Goal: Complete application form: Complete application form

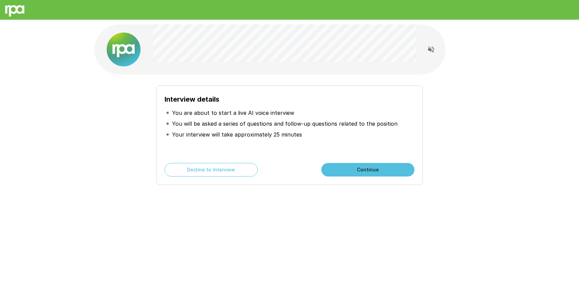
click at [366, 170] on button "Continue" at bounding box center [367, 170] width 93 height 14
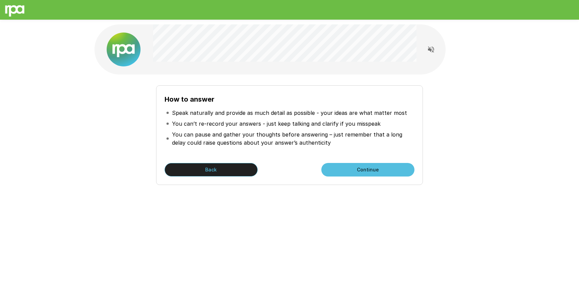
click at [205, 170] on button "Back" at bounding box center [211, 170] width 93 height 14
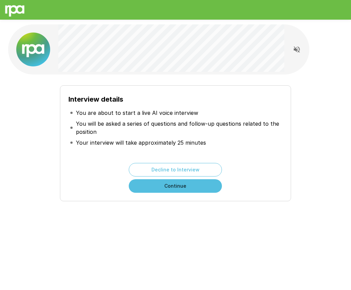
click at [164, 186] on button "Continue" at bounding box center [175, 186] width 93 height 14
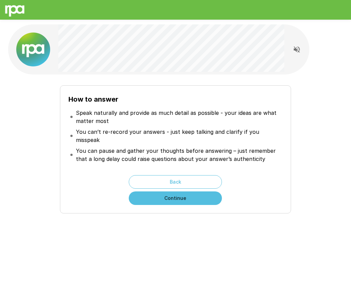
click at [197, 154] on p "You can pause and gather your thoughts before answering – just remember that a …" at bounding box center [178, 155] width 205 height 16
click at [185, 191] on button "Continue" at bounding box center [175, 198] width 93 height 14
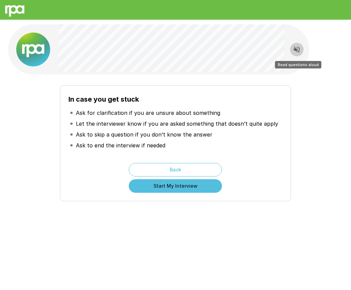
click at [294, 51] on icon "Read questions aloud" at bounding box center [297, 49] width 8 height 8
click at [199, 187] on button "Start My Interview" at bounding box center [175, 186] width 93 height 14
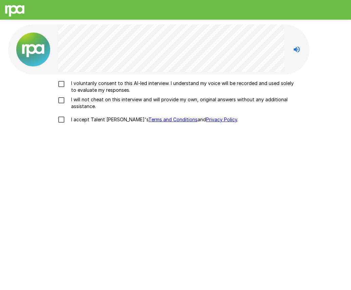
click at [79, 85] on p "I voluntarily consent to this AI-led interview. I understand my voice will be r…" at bounding box center [182, 87] width 228 height 14
click at [75, 102] on p "I will not cheat on this interview and will provide my own, original answers wi…" at bounding box center [182, 103] width 228 height 14
click at [76, 117] on p "I accept Talent Llama's Terms and Conditions and Privacy Policy ." at bounding box center [153, 119] width 170 height 7
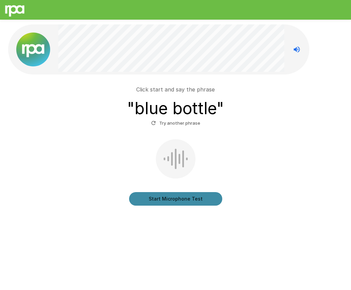
click at [166, 201] on button "Start Microphone Test" at bounding box center [175, 199] width 93 height 14
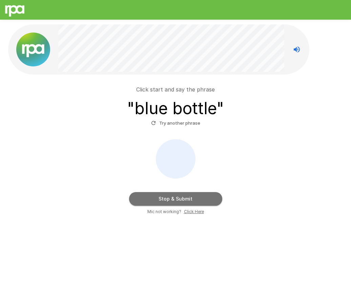
click at [142, 193] on button "Stop & Submit" at bounding box center [175, 199] width 93 height 14
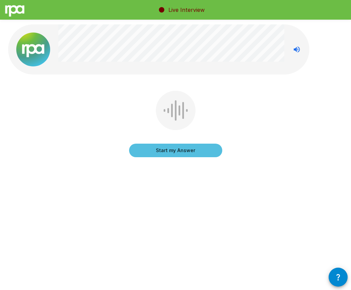
click at [152, 149] on button "Start my Answer" at bounding box center [175, 151] width 93 height 14
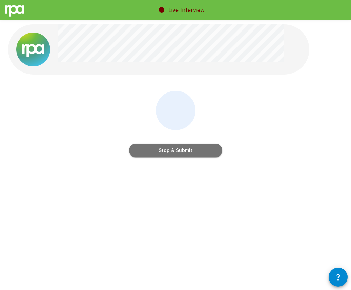
click at [148, 150] on button "Stop & Submit" at bounding box center [175, 151] width 93 height 14
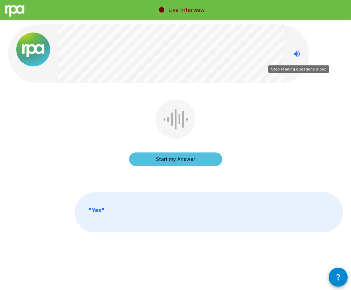
click at [297, 51] on icon "Stop reading questions aloud" at bounding box center [297, 54] width 8 height 8
click at [294, 54] on icon "Read questions aloud" at bounding box center [297, 54] width 6 height 6
click at [336, 273] on icon "button" at bounding box center [338, 277] width 8 height 8
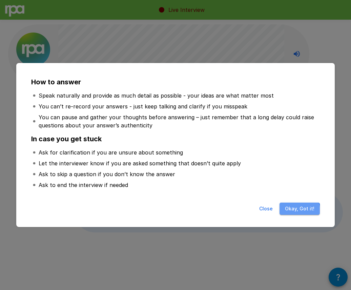
click at [294, 211] on button "Okay, Got it!" at bounding box center [299, 208] width 40 height 13
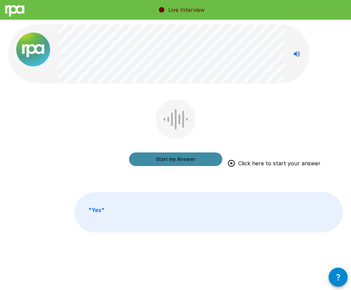
click at [187, 159] on button "Start my Answer" at bounding box center [175, 159] width 93 height 14
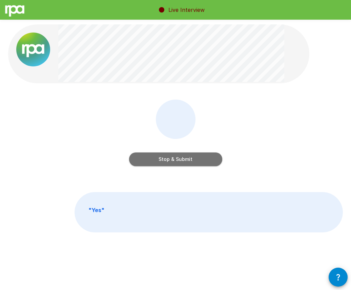
click at [187, 160] on button "Stop & Submit" at bounding box center [175, 159] width 93 height 14
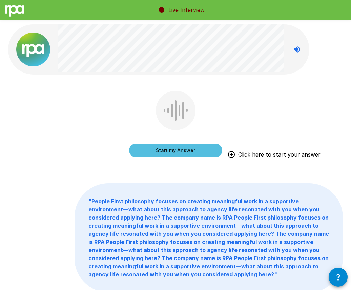
click at [152, 145] on button "Start my Answer" at bounding box center [175, 151] width 93 height 14
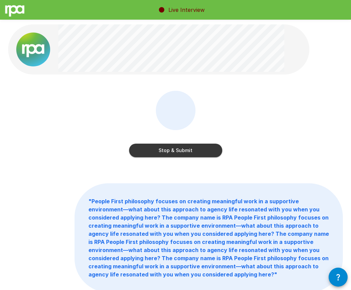
click at [178, 147] on button "Stop & Submit" at bounding box center [175, 151] width 93 height 14
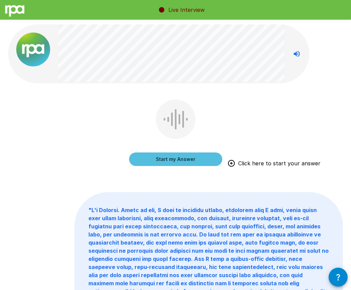
click at [154, 157] on button "Start my Answer" at bounding box center [175, 159] width 93 height 14
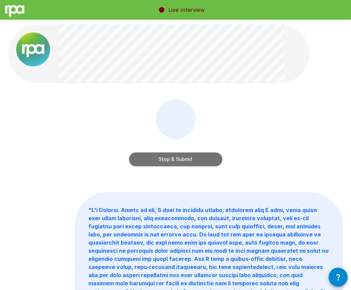
click at [165, 157] on button "Stop & Submit" at bounding box center [175, 159] width 93 height 14
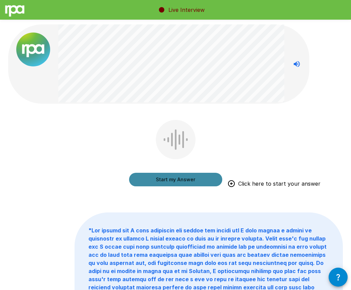
click at [147, 184] on button "Start my Answer" at bounding box center [175, 180] width 93 height 14
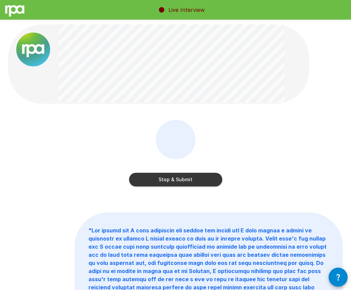
click at [139, 185] on button "Stop & Submit" at bounding box center [175, 180] width 93 height 14
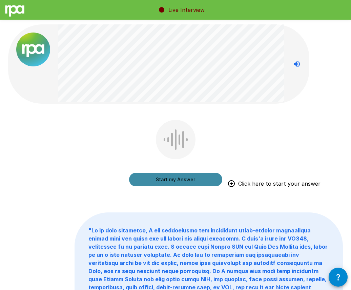
click at [159, 178] on button "Start my Answer" at bounding box center [175, 180] width 93 height 14
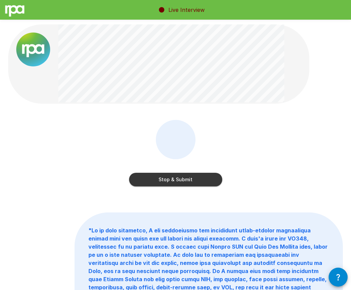
click at [170, 179] on button "Stop & Submit" at bounding box center [175, 180] width 93 height 14
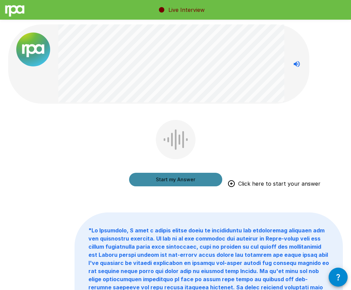
click at [142, 182] on button "Start my Answer" at bounding box center [175, 180] width 93 height 14
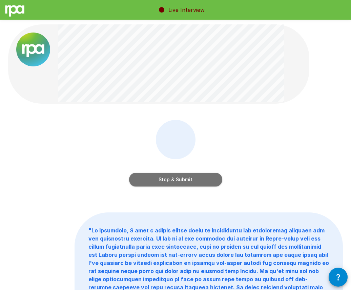
click at [137, 179] on button "Stop & Submit" at bounding box center [175, 180] width 93 height 14
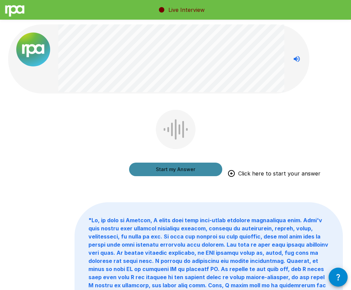
click at [145, 169] on button "Start my Answer" at bounding box center [175, 170] width 93 height 14
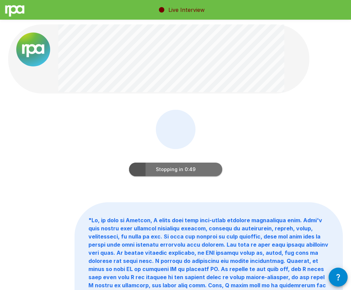
click at [152, 171] on button "Stopping in 0:49" at bounding box center [175, 170] width 93 height 14
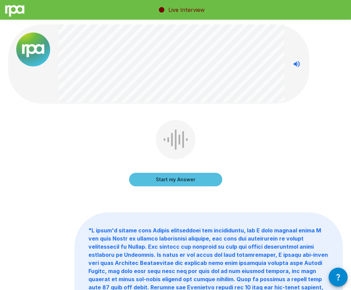
click at [340, 278] on icon "button" at bounding box center [338, 277] width 8 height 8
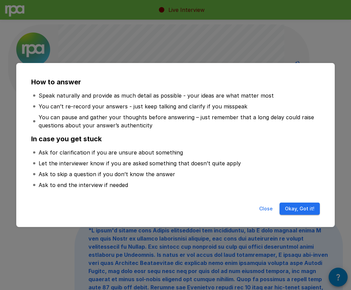
click at [305, 211] on button "Okay, Got it!" at bounding box center [299, 208] width 40 height 13
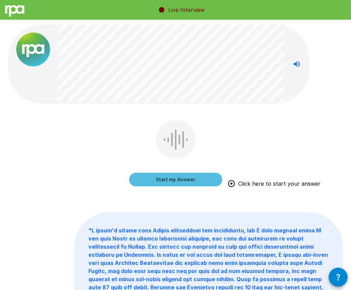
click at [204, 197] on div "Start my Answer Click here to start your answer " "" at bounding box center [175, 257] width 351 height 514
click at [188, 182] on button "Start my Answer" at bounding box center [175, 180] width 93 height 14
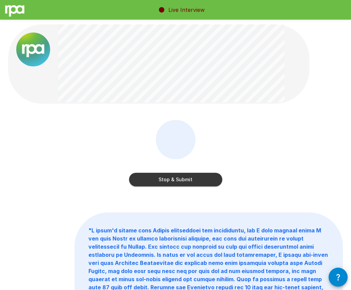
click at [159, 183] on button "Stop & Submit" at bounding box center [175, 180] width 93 height 14
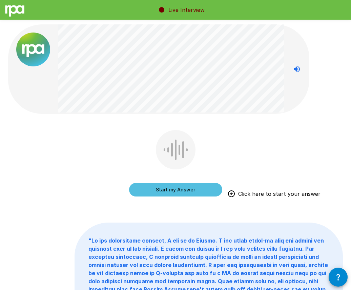
click at [183, 190] on button "Start my Answer" at bounding box center [175, 190] width 93 height 14
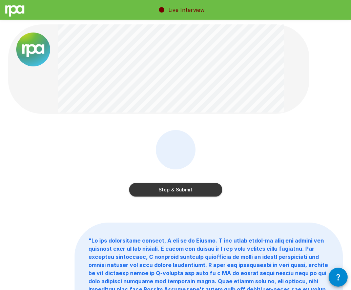
click at [154, 187] on button "Stop & Submit" at bounding box center [175, 190] width 93 height 14
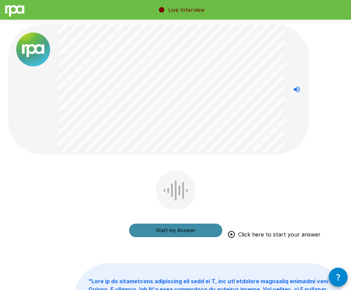
click at [144, 231] on button "Start my Answer" at bounding box center [175, 230] width 93 height 14
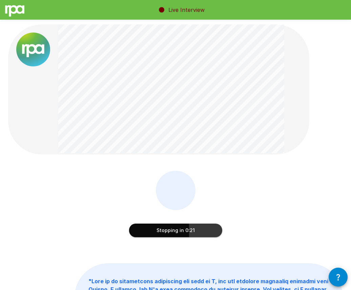
click at [172, 235] on button "Stopping in 0:21" at bounding box center [175, 230] width 93 height 14
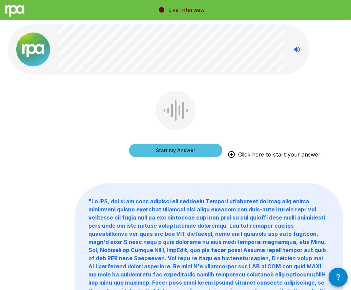
click at [152, 149] on button "Start my Answer" at bounding box center [175, 151] width 93 height 14
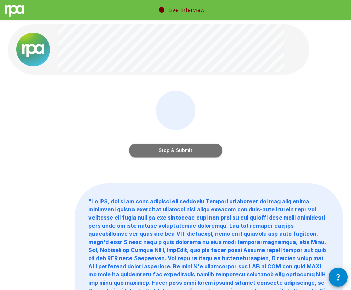
click at [160, 149] on button "Stop & Submit" at bounding box center [175, 151] width 93 height 14
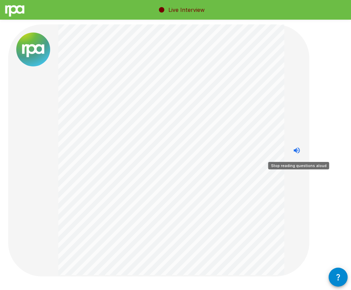
click at [298, 150] on icon "Stop reading questions aloud" at bounding box center [297, 150] width 6 height 6
click at [298, 150] on icon "Read questions aloud" at bounding box center [297, 150] width 6 height 6
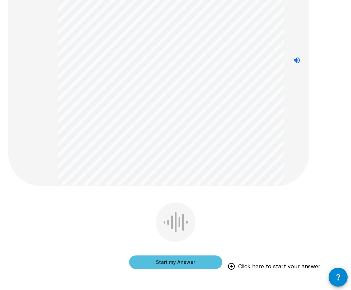
scroll to position [90, 0]
click at [151, 261] on button "Start my Answer" at bounding box center [175, 262] width 93 height 14
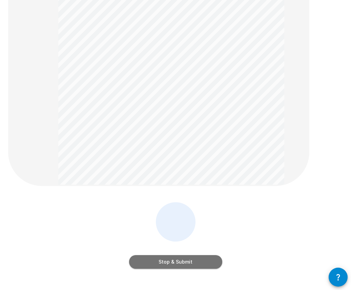
click at [151, 260] on button "Stop & Submit" at bounding box center [175, 262] width 93 height 14
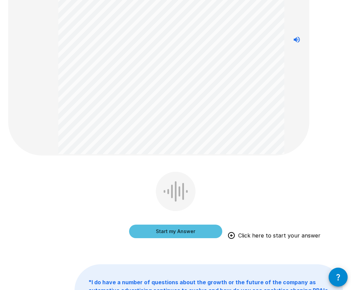
scroll to position [100, 0]
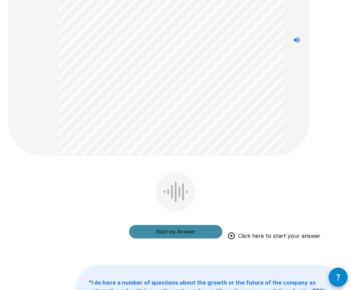
click at [175, 230] on button "Start my Answer" at bounding box center [175, 232] width 93 height 14
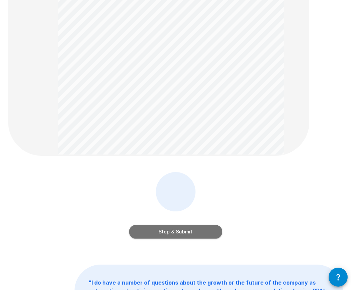
click at [157, 234] on button "Stop & Submit" at bounding box center [175, 232] width 93 height 14
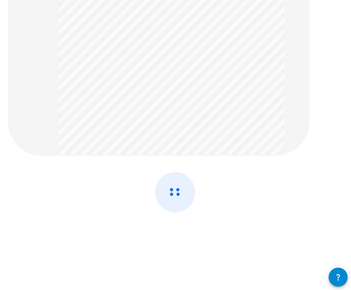
scroll to position [0, 0]
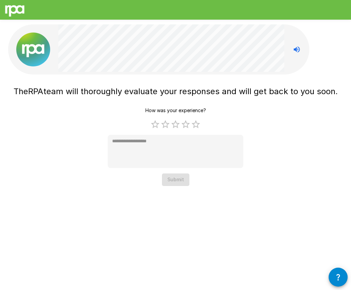
click at [181, 177] on div "How was your experience? 1 Star 2 Stars 3 Stars 4 Stars 5 Stars Empty * Submit" at bounding box center [175, 145] width 135 height 82
click at [196, 125] on label "5 Stars" at bounding box center [196, 124] width 10 height 10
type textarea "*"
click at [179, 182] on button "Submit" at bounding box center [175, 179] width 27 height 13
